Goal: Task Accomplishment & Management: Manage account settings

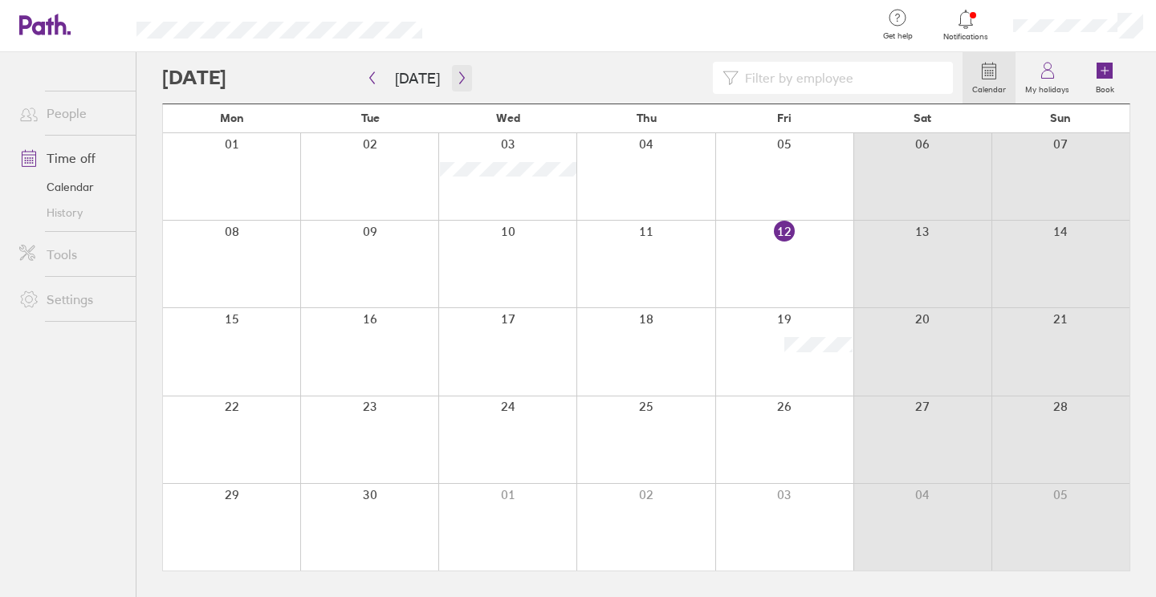
click at [459, 78] on icon "button" at bounding box center [461, 78] width 5 height 12
click at [785, 425] on div at bounding box center [784, 439] width 138 height 87
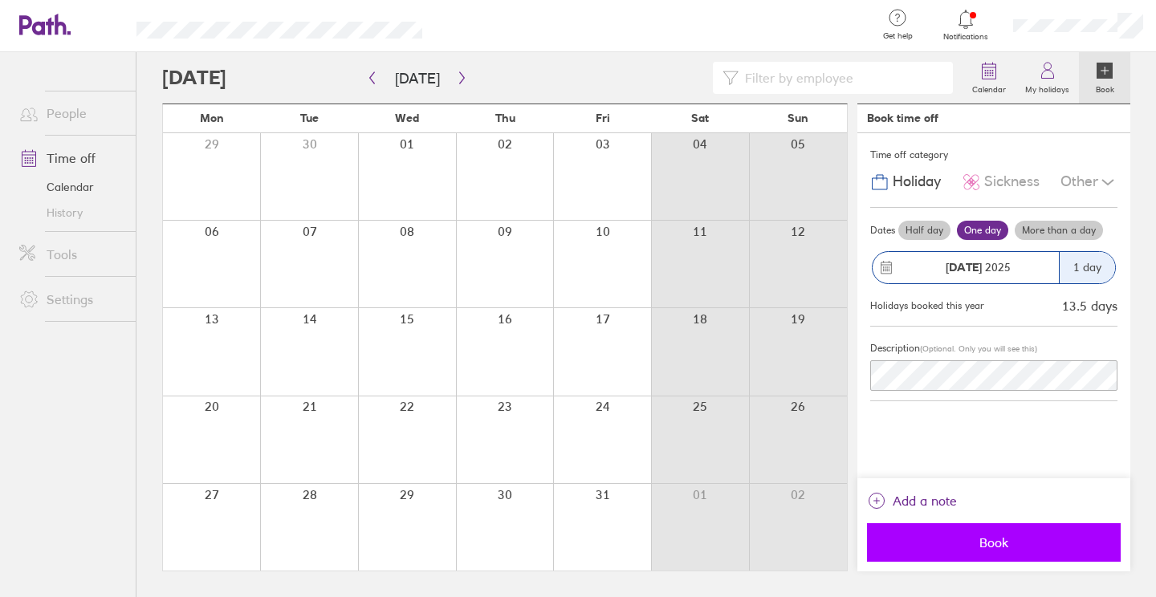
click at [962, 547] on span "Book" at bounding box center [993, 542] width 231 height 14
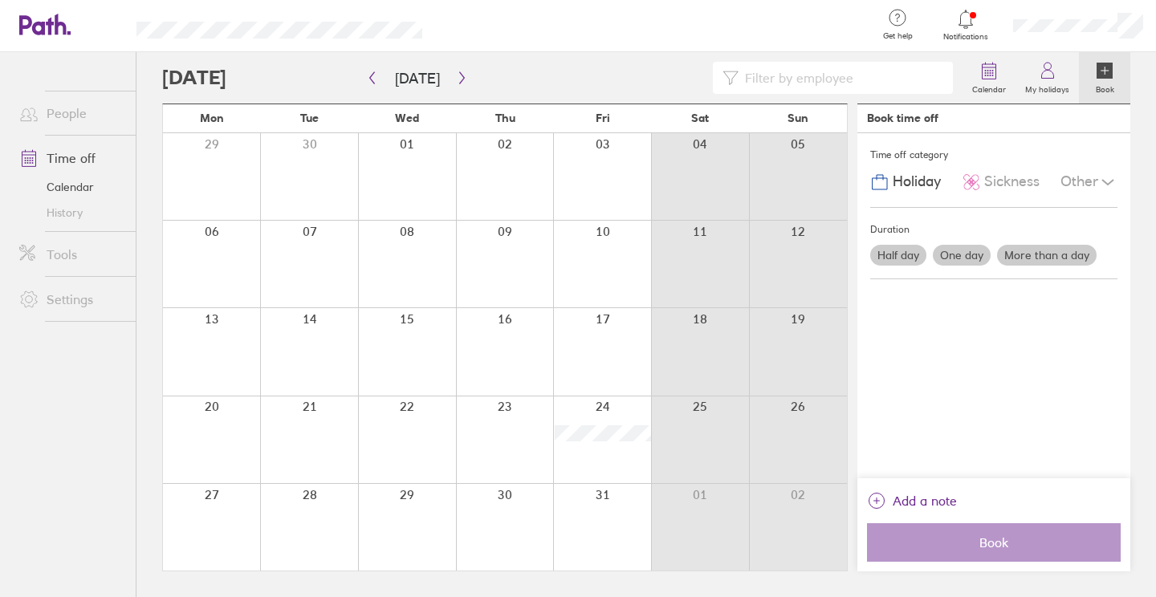
click at [494, 523] on div at bounding box center [505, 527] width 98 height 87
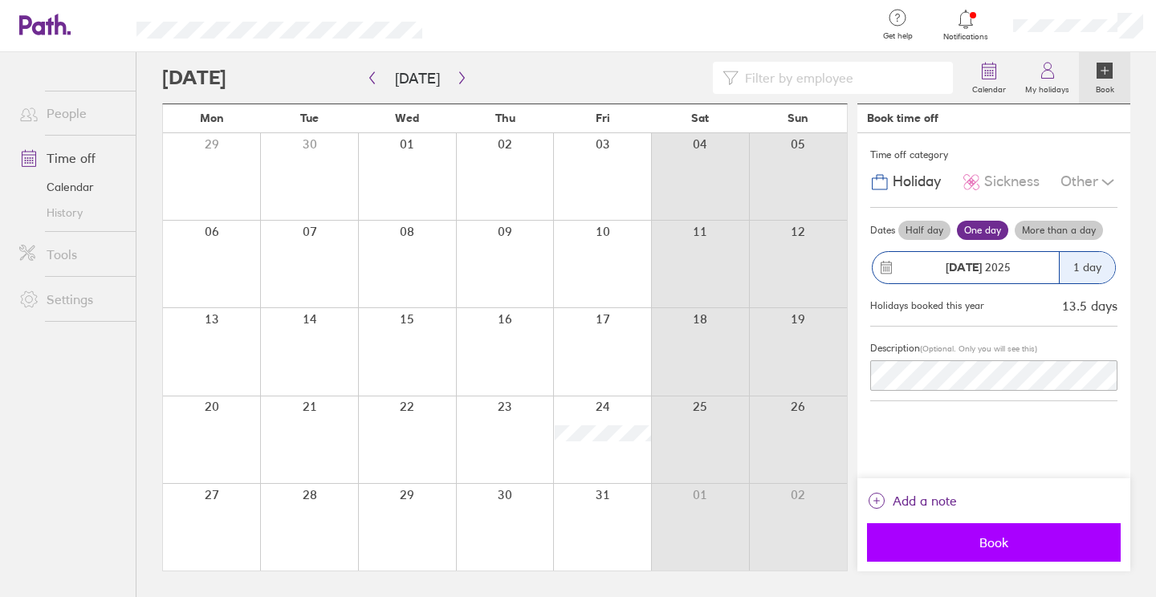
click at [978, 543] on span "Book" at bounding box center [993, 542] width 231 height 14
